Goal: Information Seeking & Learning: Learn about a topic

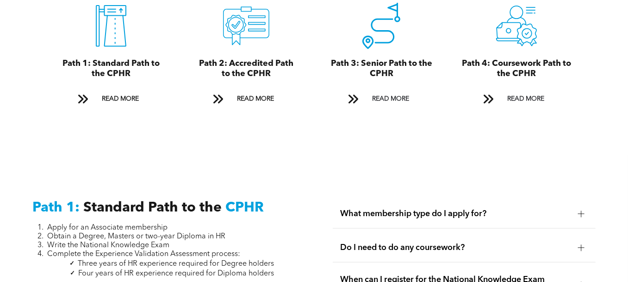
scroll to position [1086, 0]
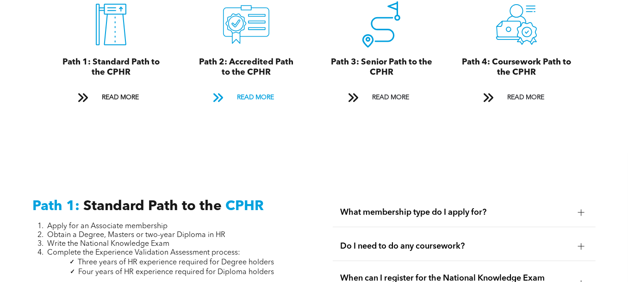
click at [250, 89] on span "READ MORE" at bounding box center [256, 97] width 44 height 17
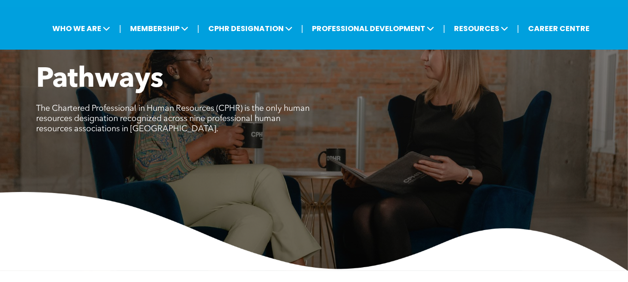
scroll to position [15, 0]
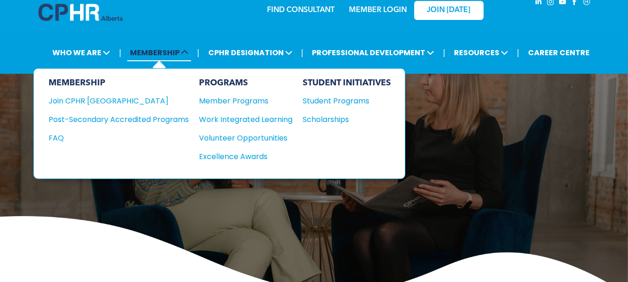
click at [155, 50] on span "MEMBERSHIP" at bounding box center [159, 52] width 64 height 17
click at [184, 51] on span at bounding box center [184, 52] width 9 height 11
click at [186, 51] on icon at bounding box center [184, 52] width 7 height 7
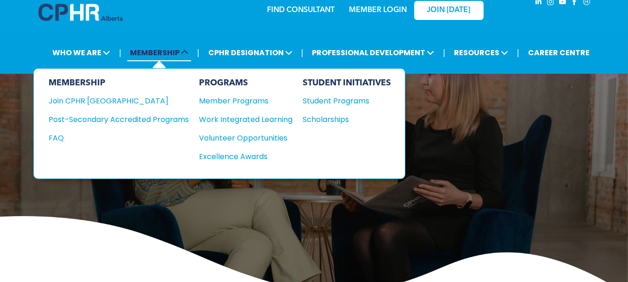
click at [186, 51] on icon at bounding box center [184, 52] width 7 height 7
click at [154, 50] on span "MEMBERSHIP" at bounding box center [159, 52] width 64 height 17
click at [144, 51] on span "MEMBERSHIP" at bounding box center [159, 52] width 64 height 17
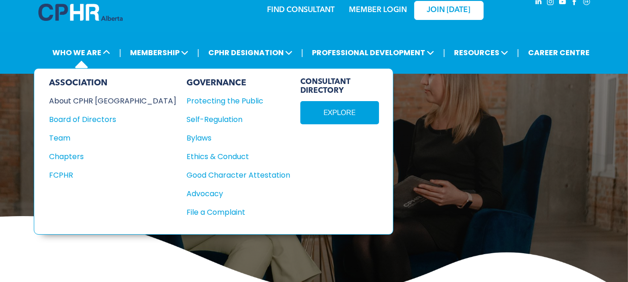
click at [105, 98] on div "About CPHR [GEOGRAPHIC_DATA]" at bounding box center [106, 101] width 115 height 12
